Goal: Task Accomplishment & Management: Use online tool/utility

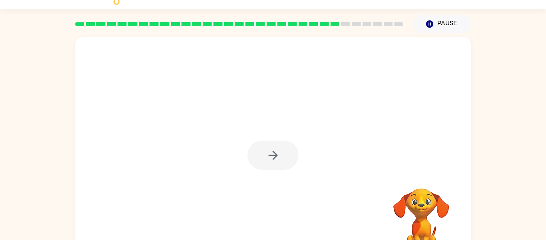
scroll to position [32, 0]
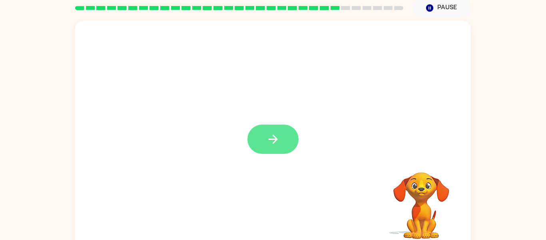
click at [280, 129] on button "button" at bounding box center [273, 138] width 51 height 29
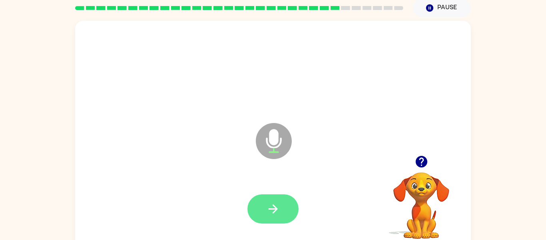
click at [258, 214] on button "button" at bounding box center [273, 208] width 51 height 29
click at [421, 163] on icon "button" at bounding box center [422, 161] width 14 height 14
click at [281, 194] on button "button" at bounding box center [273, 208] width 51 height 29
click at [281, 199] on button "button" at bounding box center [273, 208] width 51 height 29
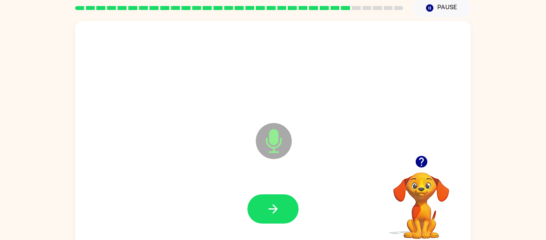
click at [281, 199] on button "button" at bounding box center [273, 208] width 51 height 29
click at [416, 162] on icon "button" at bounding box center [422, 162] width 12 height 12
click at [427, 160] on icon "button" at bounding box center [422, 162] width 12 height 12
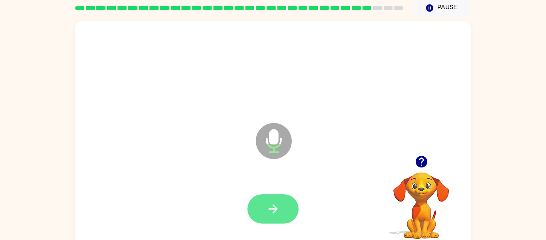
click at [277, 199] on button "button" at bounding box center [273, 208] width 51 height 29
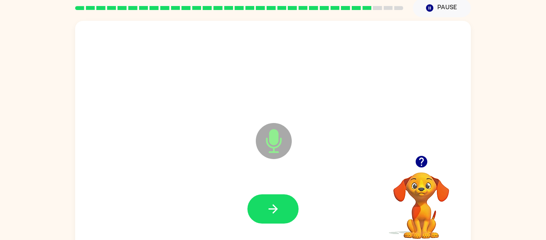
click at [277, 199] on button "button" at bounding box center [273, 208] width 51 height 29
click at [420, 154] on button "button" at bounding box center [422, 161] width 20 height 20
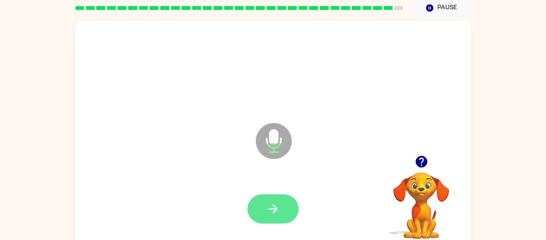
click at [267, 202] on icon "button" at bounding box center [273, 209] width 14 height 14
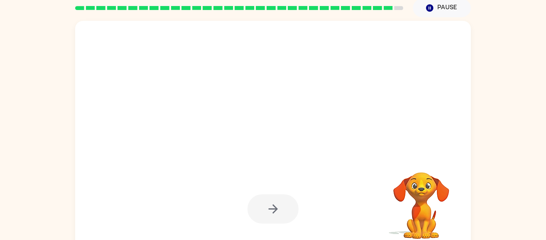
click at [267, 202] on div at bounding box center [273, 208] width 51 height 29
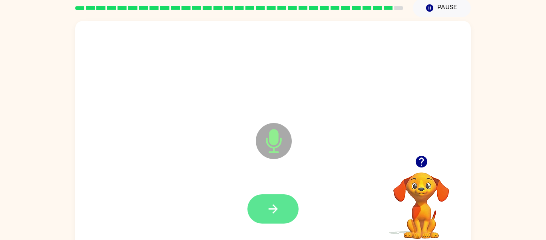
click at [262, 209] on button "button" at bounding box center [273, 208] width 51 height 29
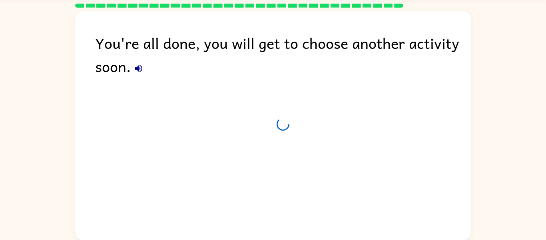
scroll to position [25, 0]
